Goal: Task Accomplishment & Management: Use online tool/utility

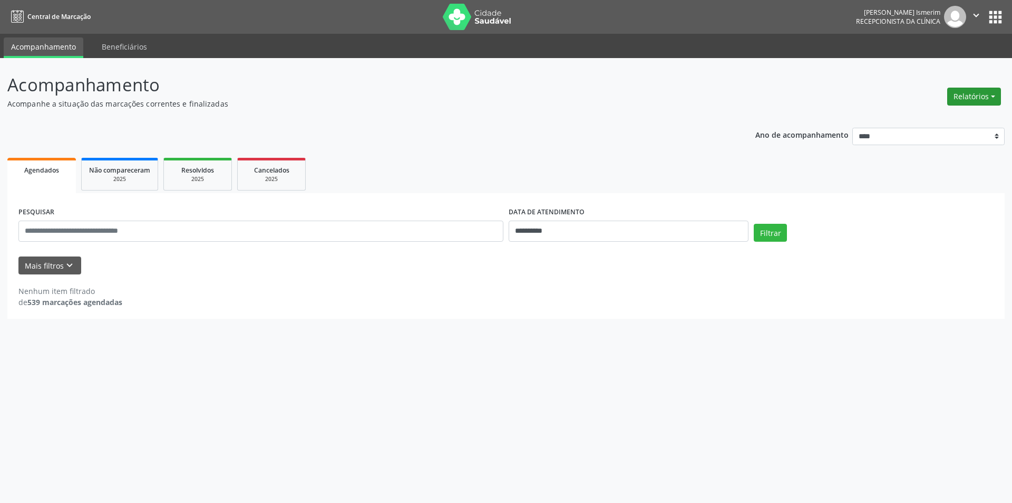
click at [975, 91] on button "Relatórios" at bounding box center [975, 97] width 54 height 18
click at [933, 124] on link "Agendamentos" at bounding box center [944, 119] width 113 height 15
select select "*"
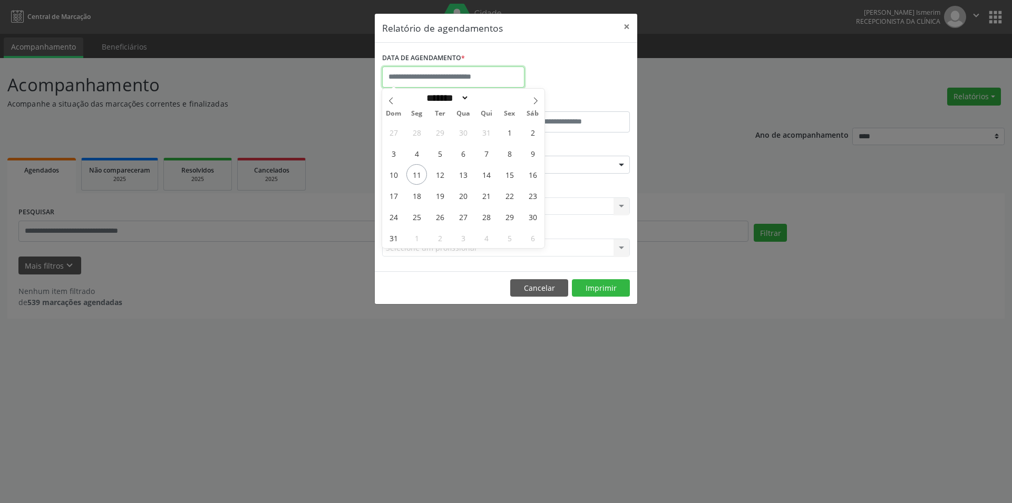
click at [432, 73] on input "text" at bounding box center [453, 76] width 142 height 21
click at [441, 173] on span "12" at bounding box center [440, 174] width 21 height 21
type input "**********"
click at [441, 173] on span "12" at bounding box center [440, 174] width 21 height 21
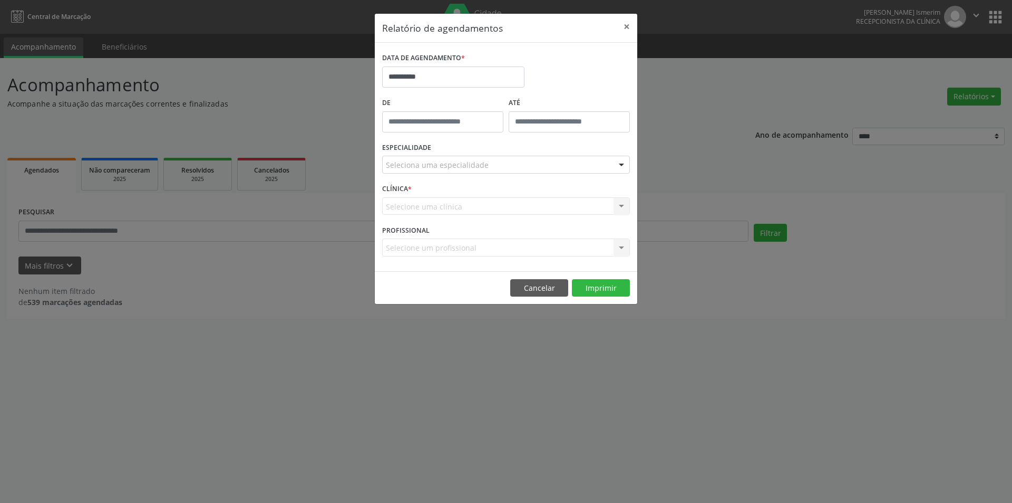
click at [623, 171] on div at bounding box center [622, 165] width 16 height 18
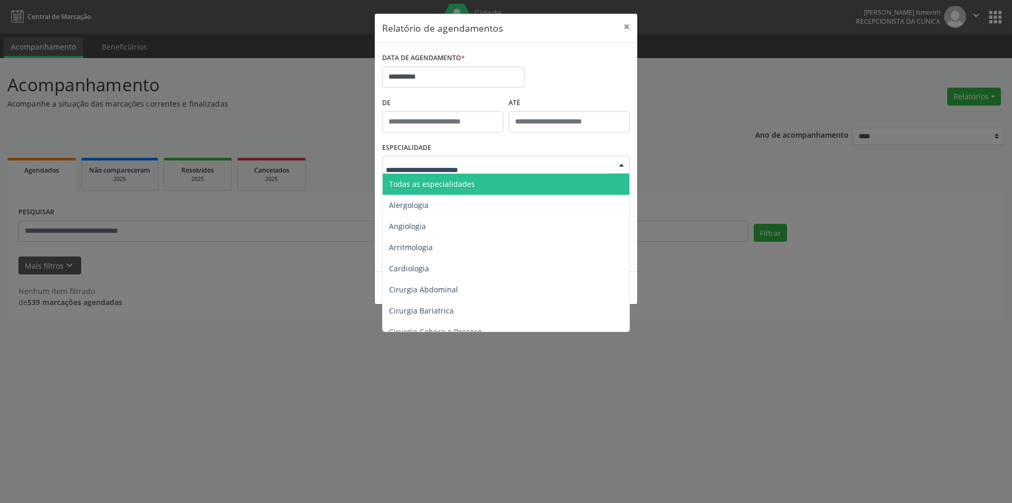
click at [451, 178] on span "Todas as especialidades" at bounding box center [507, 183] width 248 height 21
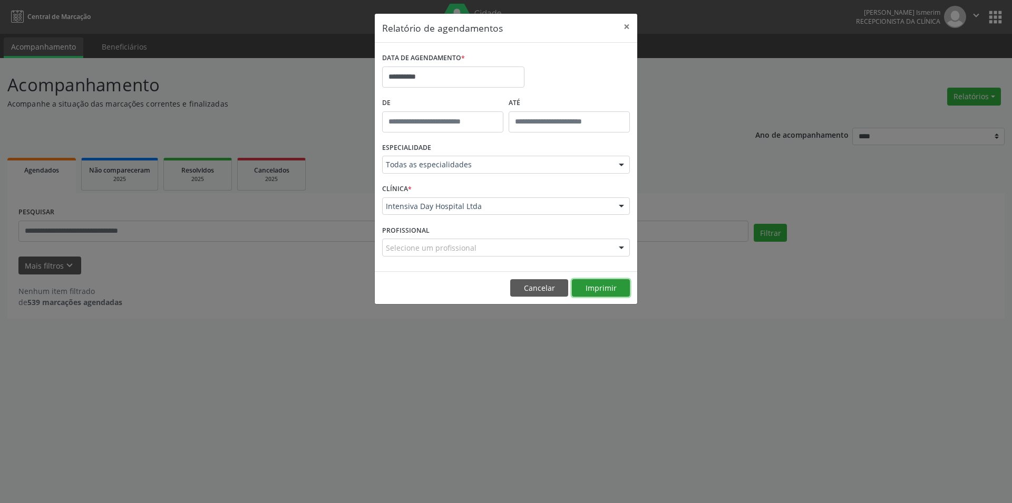
click at [609, 286] on button "Imprimir" at bounding box center [601, 288] width 58 height 18
click at [626, 26] on button "×" at bounding box center [626, 27] width 21 height 26
